Goal: Information Seeking & Learning: Learn about a topic

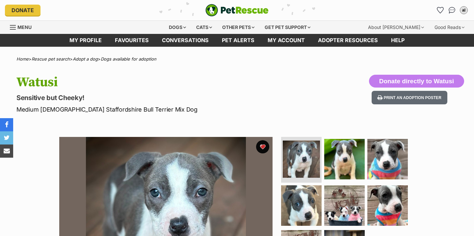
scroll to position [128, 0]
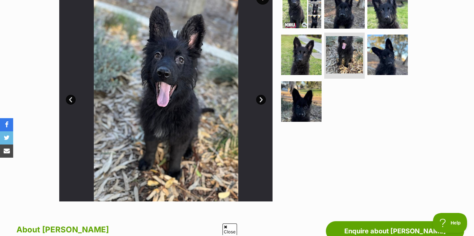
scroll to position [149, 0]
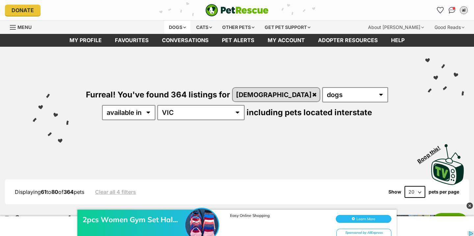
click at [176, 27] on div "Dogs" at bounding box center [177, 27] width 26 height 13
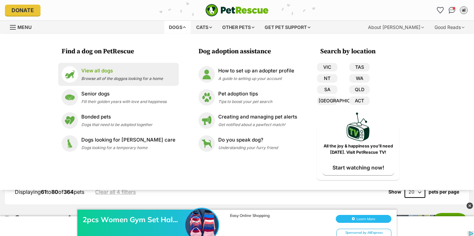
click at [137, 75] on div "View all dogs Browse all of the doggos looking for a home" at bounding box center [122, 74] width 82 height 14
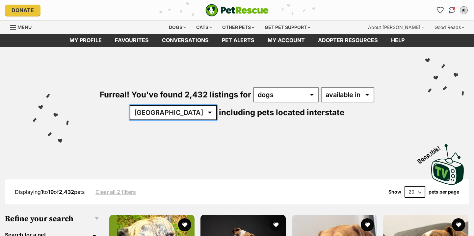
click at [217, 105] on select "Australia ACT NSW NT QLD SA TAS VIC WA" at bounding box center [173, 112] width 87 height 15
select select "VIC"
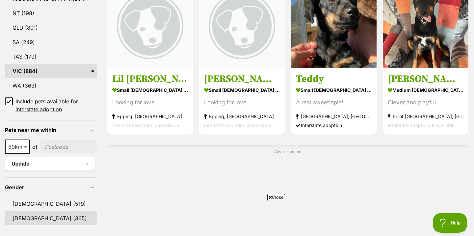
click at [50, 212] on link "Female (365)" at bounding box center [51, 218] width 92 height 14
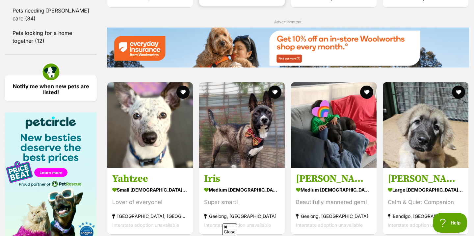
scroll to position [899, 0]
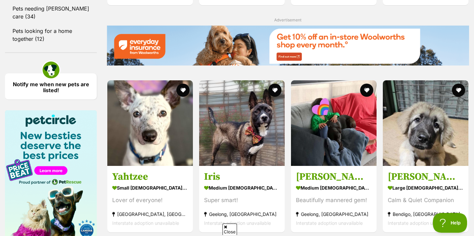
drag, startPoint x: 412, startPoint y: 133, endPoint x: 298, endPoint y: 27, distance: 156.0
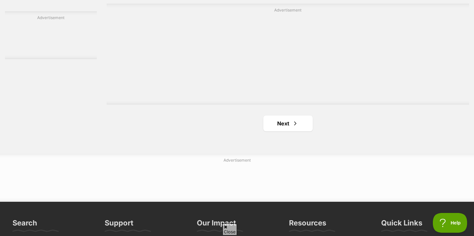
scroll to position [1172, 0]
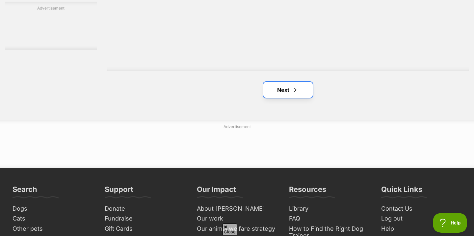
click at [277, 97] on link "Next" at bounding box center [287, 90] width 49 height 16
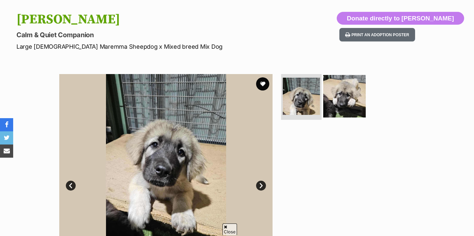
click at [332, 97] on img at bounding box center [344, 96] width 42 height 42
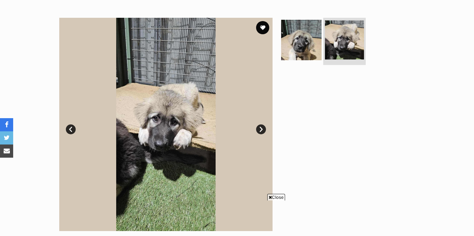
scroll to position [121, 0]
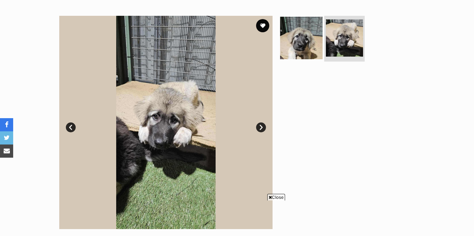
click at [309, 40] on img at bounding box center [301, 37] width 42 height 42
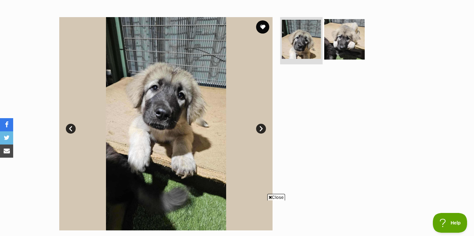
scroll to position [110, 0]
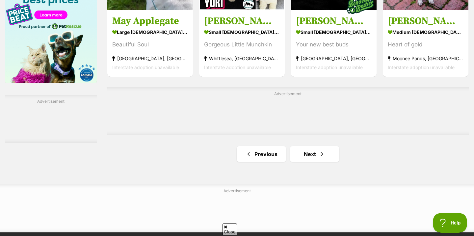
scroll to position [1056, 0]
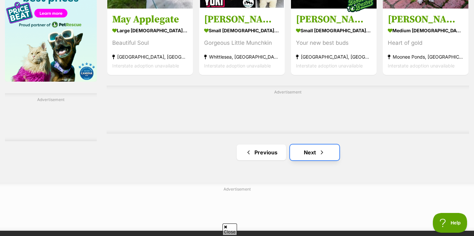
click at [300, 150] on link "Next" at bounding box center [314, 152] width 49 height 16
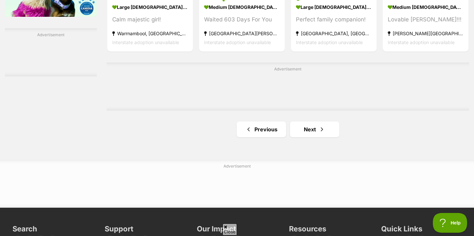
scroll to position [1123, 0]
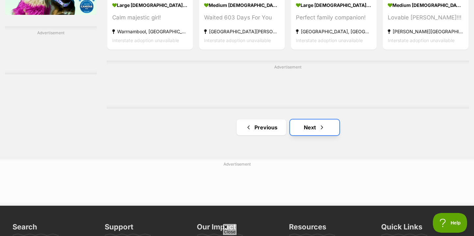
click at [307, 130] on link "Next" at bounding box center [314, 127] width 49 height 16
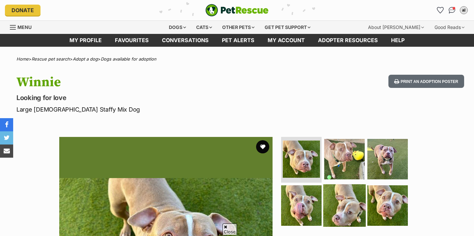
click at [332, 184] on img at bounding box center [344, 205] width 42 height 42
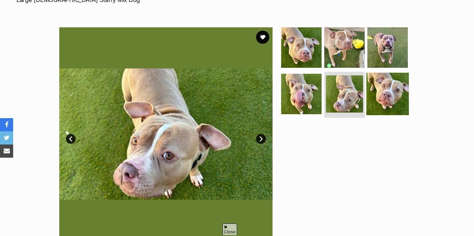
click at [392, 88] on img at bounding box center [387, 94] width 42 height 42
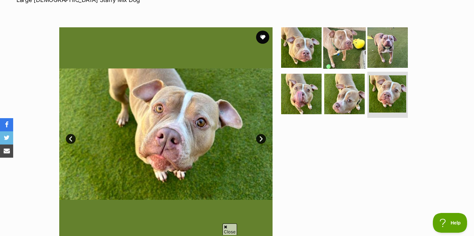
click at [341, 67] on img at bounding box center [344, 47] width 42 height 42
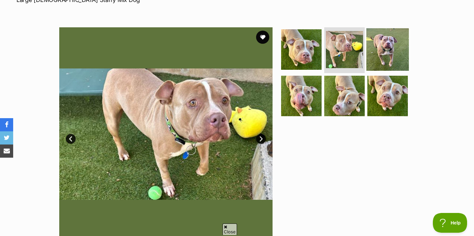
click at [369, 60] on img at bounding box center [387, 49] width 42 height 42
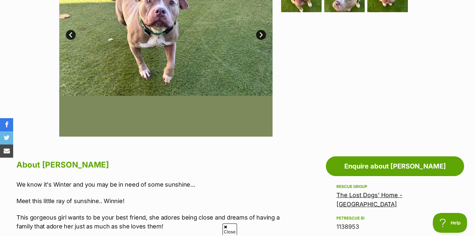
scroll to position [115, 0]
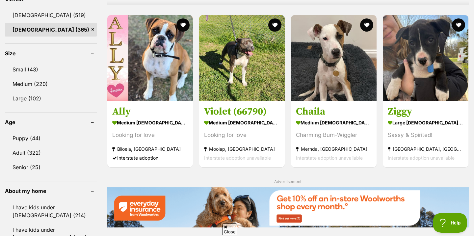
scroll to position [580, 0]
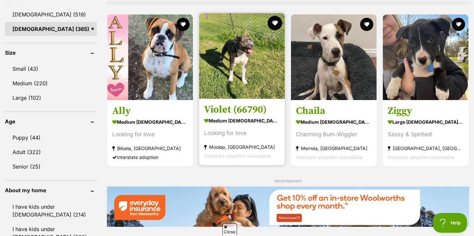
click at [276, 25] on button "favourite" at bounding box center [274, 23] width 14 height 14
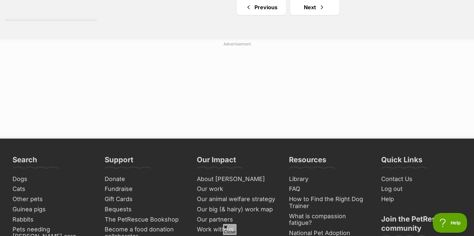
scroll to position [1202, 0]
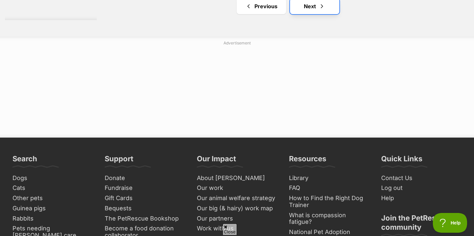
click at [323, 6] on span "Next page" at bounding box center [321, 6] width 7 height 8
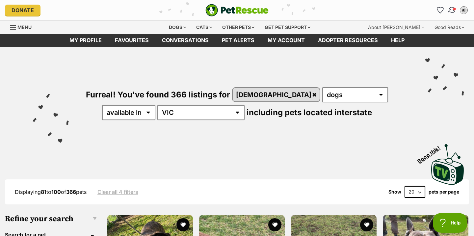
click at [451, 9] on img "Conversations" at bounding box center [451, 10] width 9 height 9
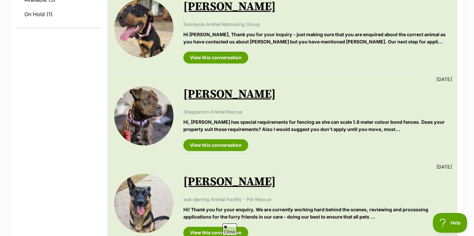
scroll to position [210, 0]
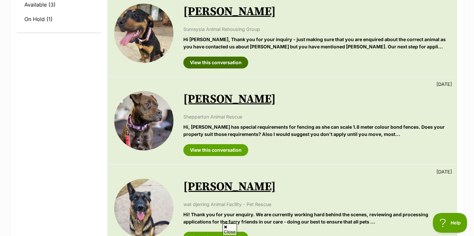
click at [236, 61] on link "View this conversation" at bounding box center [215, 63] width 65 height 12
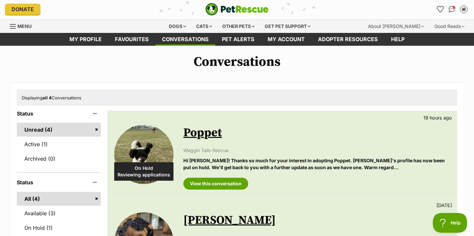
scroll to position [0, 0]
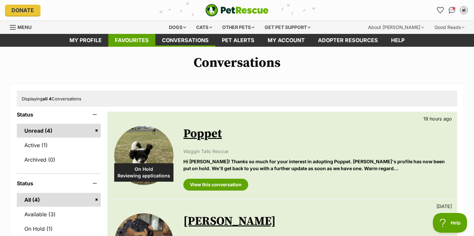
click at [134, 41] on link "Favourites" at bounding box center [131, 40] width 47 height 13
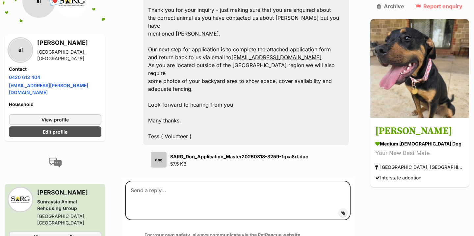
scroll to position [347, 0]
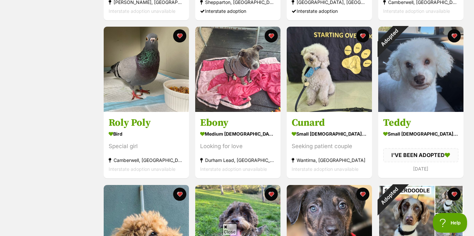
scroll to position [539, 0]
